Goal: Task Accomplishment & Management: Complete application form

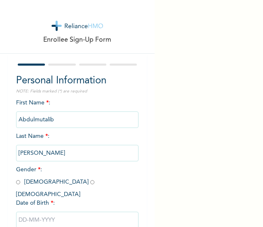
click at [27, 132] on div "First Name * : [PERSON_NAME] Last Name * : [PERSON_NAME] Gender * : [DEMOGRAPHI…" at bounding box center [77, 170] width 123 height 142
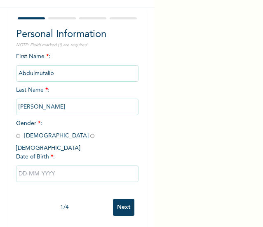
click at [19, 136] on input "radio" at bounding box center [18, 136] width 4 height 8
radio input "true"
click at [28, 166] on input "text" at bounding box center [77, 174] width 123 height 17
select select "8"
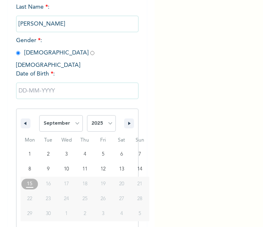
scroll to position [130, 0]
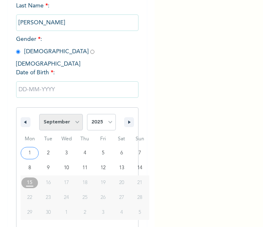
click at [58, 122] on select "January February March April May June July August September October November De…" at bounding box center [61, 122] width 44 height 17
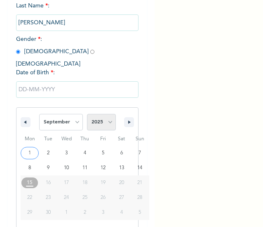
click at [99, 114] on select "2025 2024 2023 2022 2021 2020 2019 2018 2017 2016 2015 2014 2013 2012 2011 2010…" at bounding box center [101, 122] width 29 height 17
select select "1986"
click at [87, 114] on select "2025 2024 2023 2022 2021 2020 2019 2018 2017 2016 2015 2014 2013 2012 2011 2010…" at bounding box center [101, 122] width 29 height 17
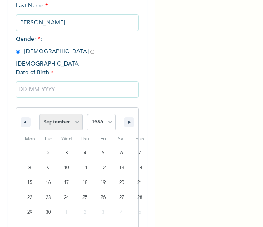
click at [62, 121] on select "January February March April May June July August September October November De…" at bounding box center [61, 122] width 44 height 17
select select "2"
click at [39, 114] on select "January February March April May June July August September October November De…" at bounding box center [61, 122] width 44 height 17
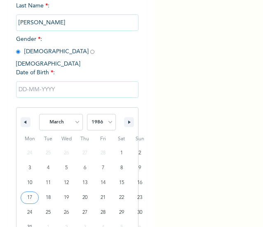
type input "[DATE]"
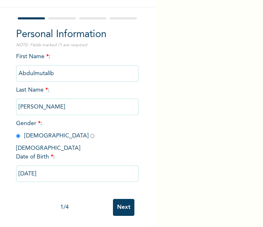
click at [119, 199] on input "Next" at bounding box center [123, 207] width 21 height 17
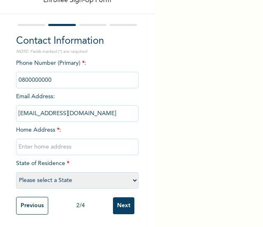
scroll to position [47, 0]
click at [37, 141] on input "text" at bounding box center [77, 147] width 123 height 17
type input "0"
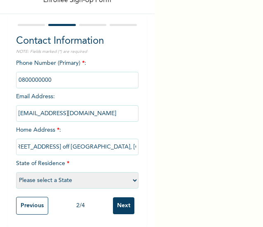
scroll to position [0, 13]
type input "[STREET_ADDRESS] off [GEOGRAPHIC_DATA], [GEOGRAPHIC_DATA]"
click at [40, 176] on select "Please select a State [PERSON_NAME] (FCT) [PERSON_NAME] Ibom [GEOGRAPHIC_DATA] …" at bounding box center [77, 180] width 123 height 17
select select "25"
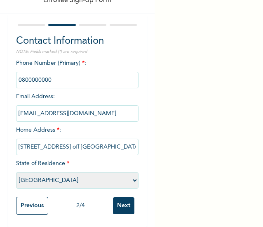
click at [16, 172] on select "Please select a State [PERSON_NAME] (FCT) [PERSON_NAME] Ibom [GEOGRAPHIC_DATA] …" at bounding box center [77, 180] width 123 height 17
click at [116, 200] on input "Next" at bounding box center [123, 205] width 21 height 17
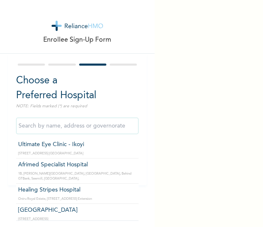
click at [38, 126] on input "text" at bounding box center [77, 126] width 123 height 17
click at [58, 126] on input "Ultimate Eye Clinic - Ikoyi" at bounding box center [77, 126] width 123 height 17
type input "Afrimed Specialist Hospital"
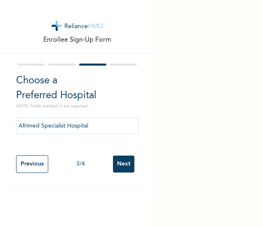
click at [114, 167] on input "Next" at bounding box center [123, 164] width 21 height 17
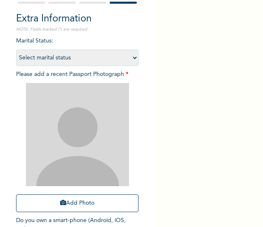
scroll to position [70, 0]
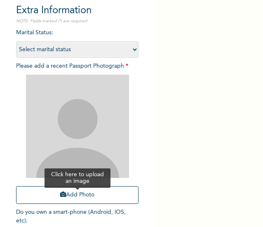
click at [60, 195] on icon "button" at bounding box center [63, 195] width 6 height 6
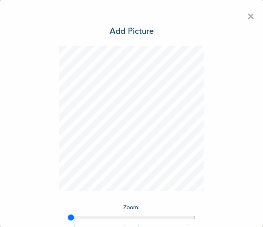
scroll to position [61, 0]
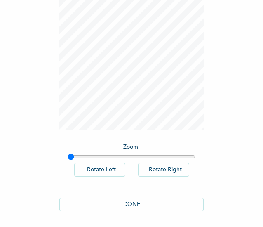
click at [109, 200] on button "DONE" at bounding box center [131, 205] width 145 height 14
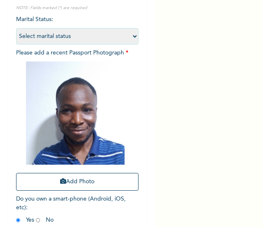
scroll to position [118, 0]
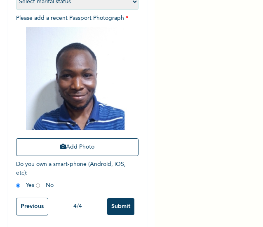
click at [111, 204] on input "Submit" at bounding box center [120, 206] width 27 height 17
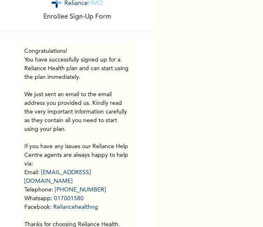
scroll to position [65, 0]
